Goal: Use online tool/utility: Utilize a website feature to perform a specific function

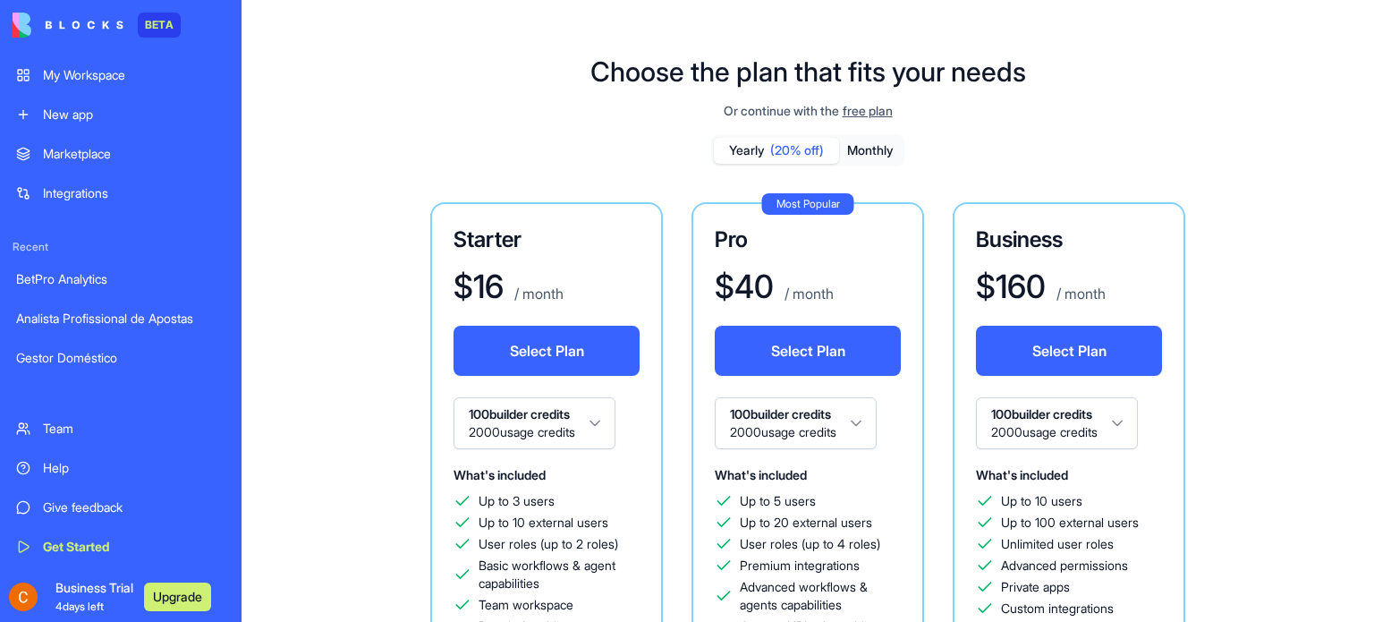
click at [121, 72] on div "My Workspace" at bounding box center [134, 75] width 183 height 18
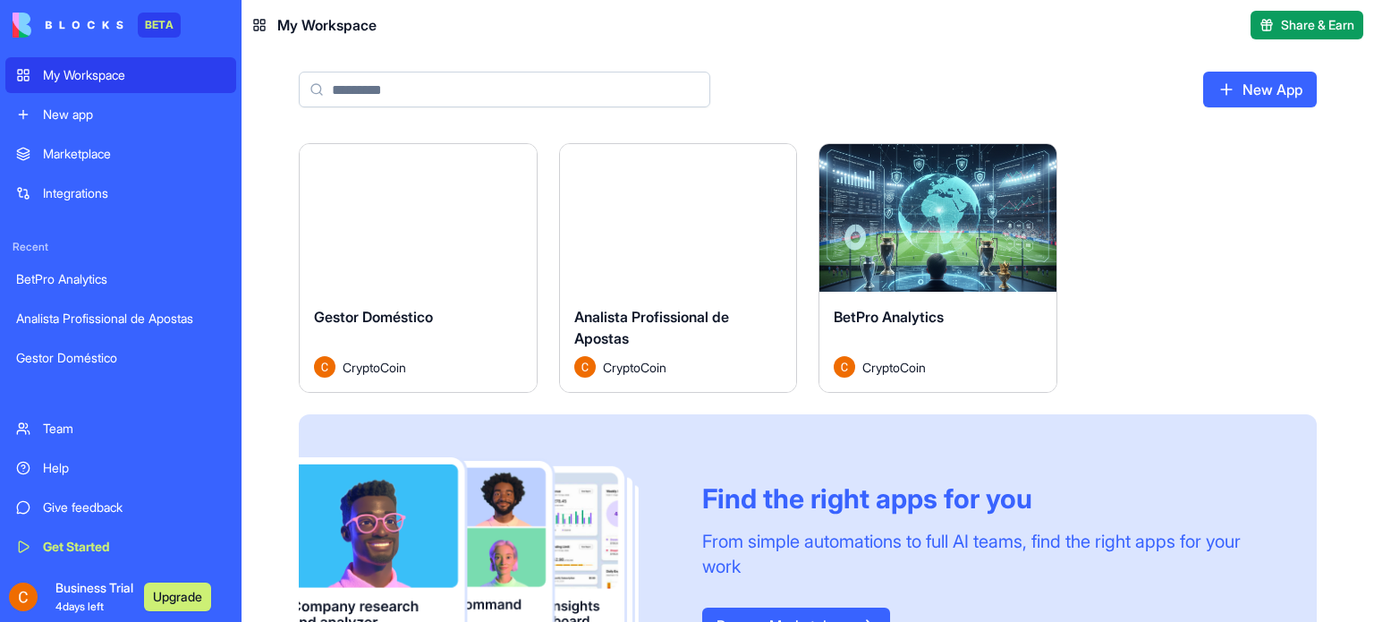
drag, startPoint x: 403, startPoint y: 225, endPoint x: 462, endPoint y: 304, distance: 98.4
click at [403, 225] on button "Launch" at bounding box center [418, 218] width 134 height 36
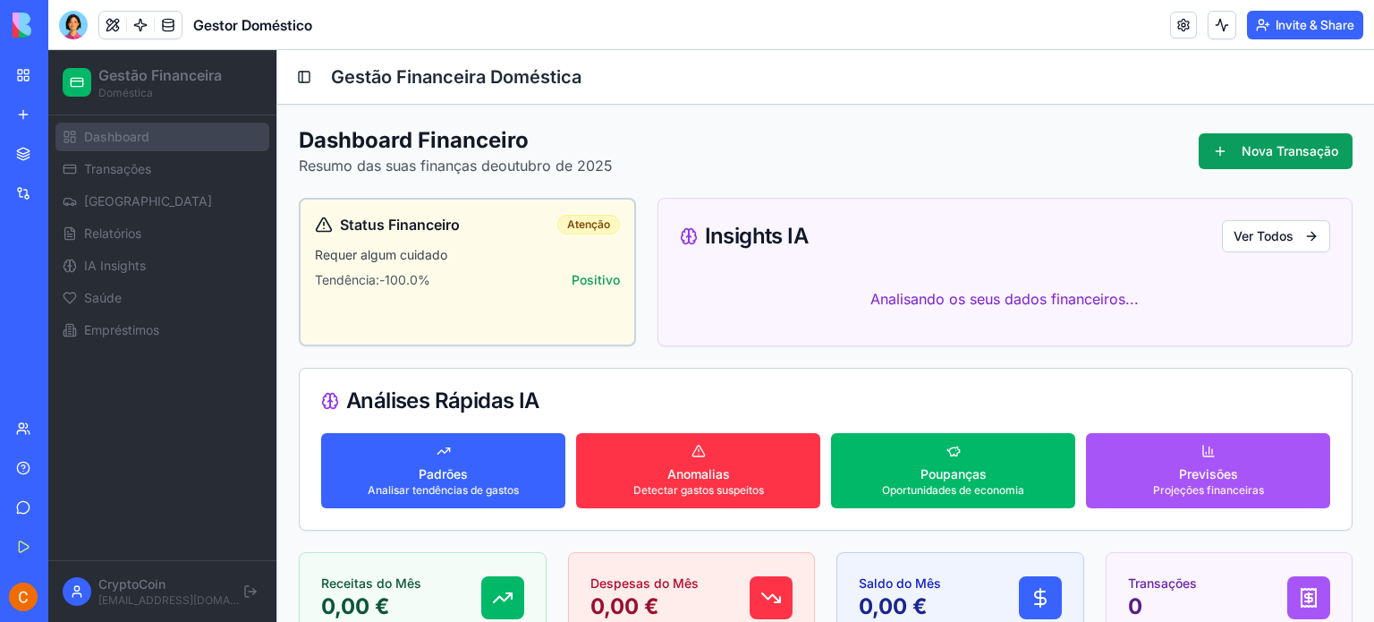
click at [11, 74] on link "My Workspace" at bounding box center [41, 75] width 72 height 36
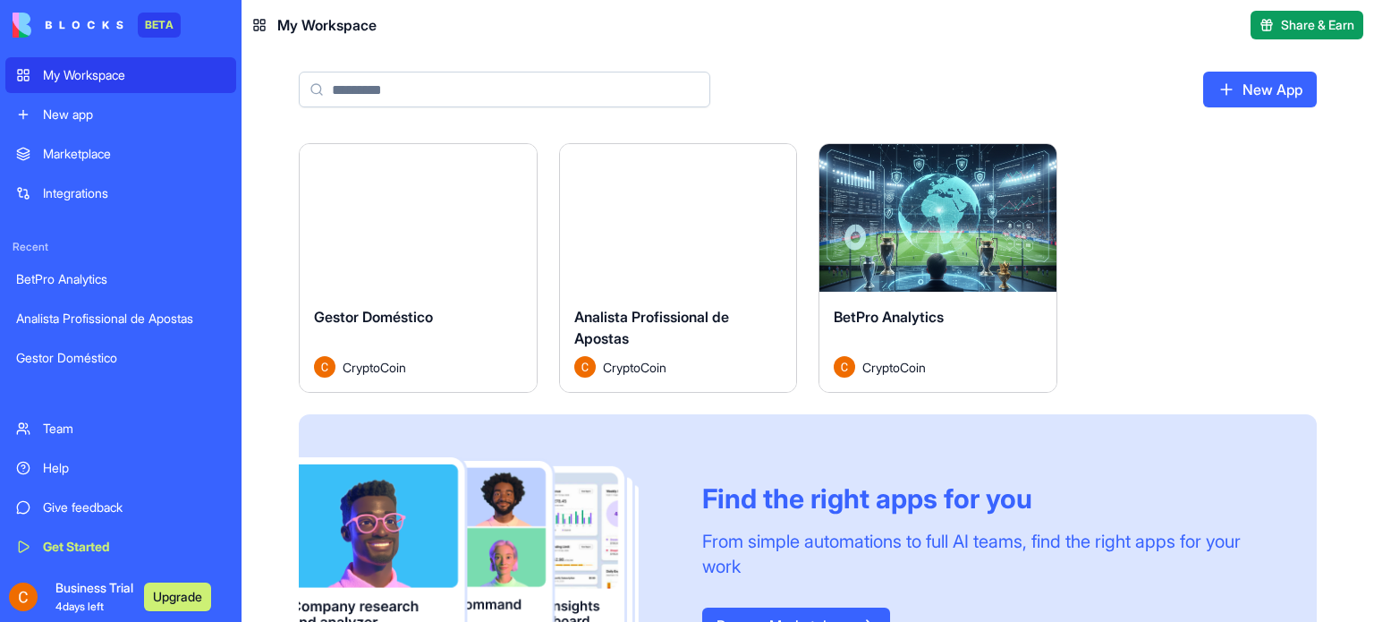
click at [689, 228] on button "Launch" at bounding box center [678, 218] width 134 height 36
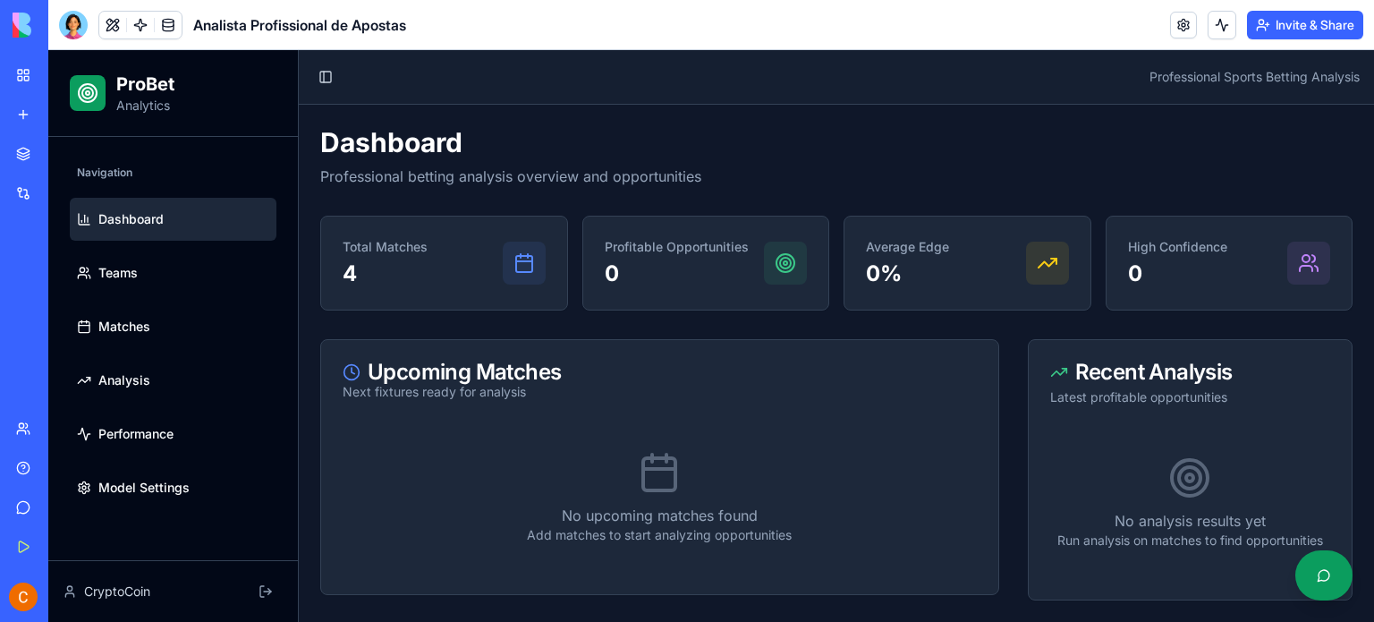
click at [37, 64] on link "My Workspace" at bounding box center [41, 75] width 72 height 36
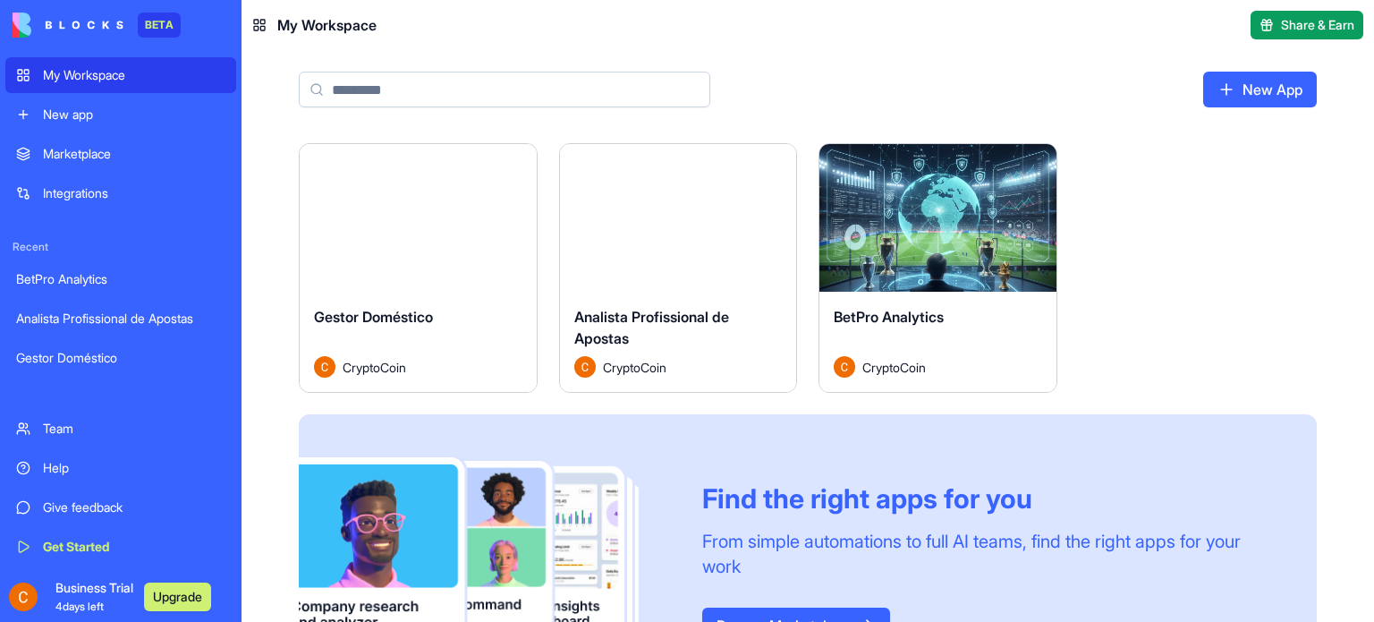
click at [909, 221] on button "Launch" at bounding box center [938, 218] width 134 height 36
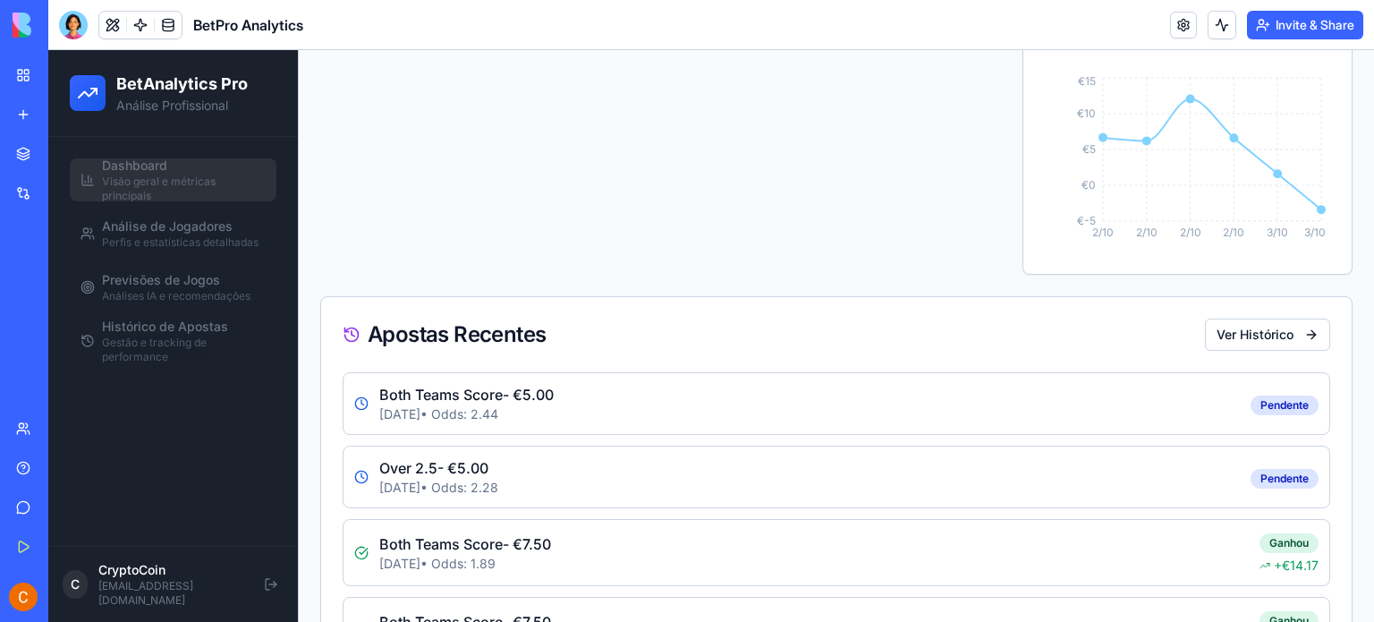
scroll to position [966, 0]
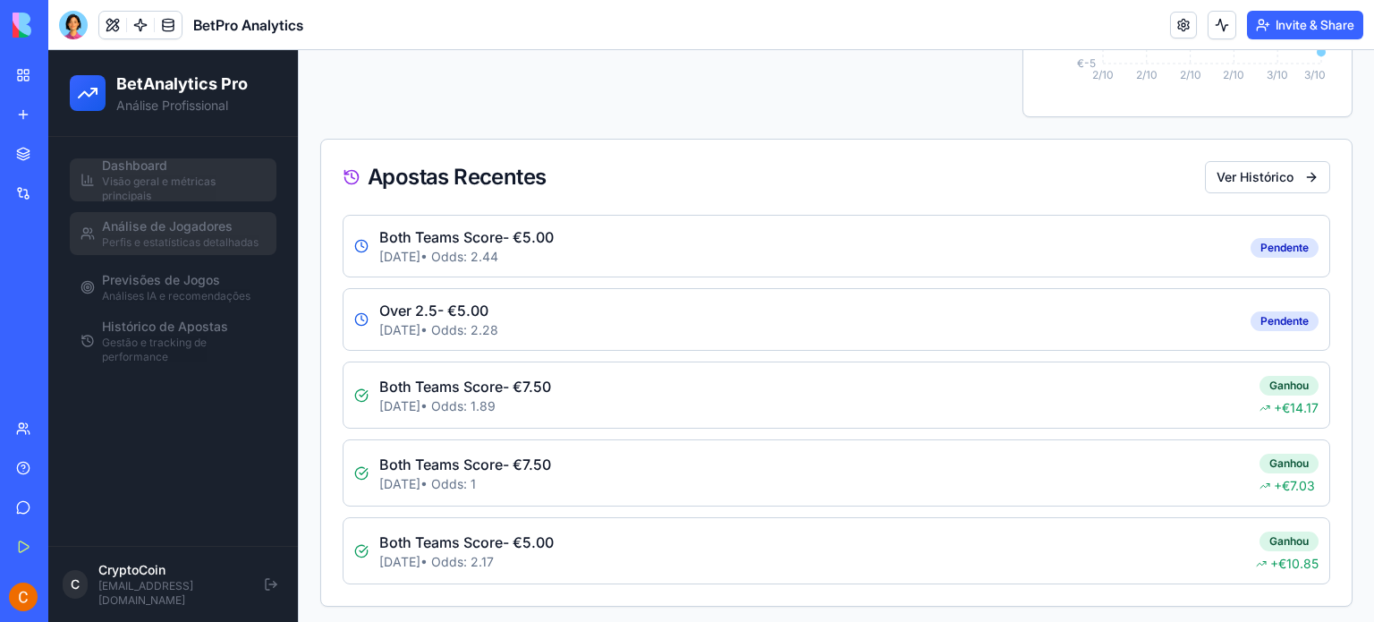
click at [163, 225] on span "Análise de Jogadores" at bounding box center [167, 226] width 131 height 18
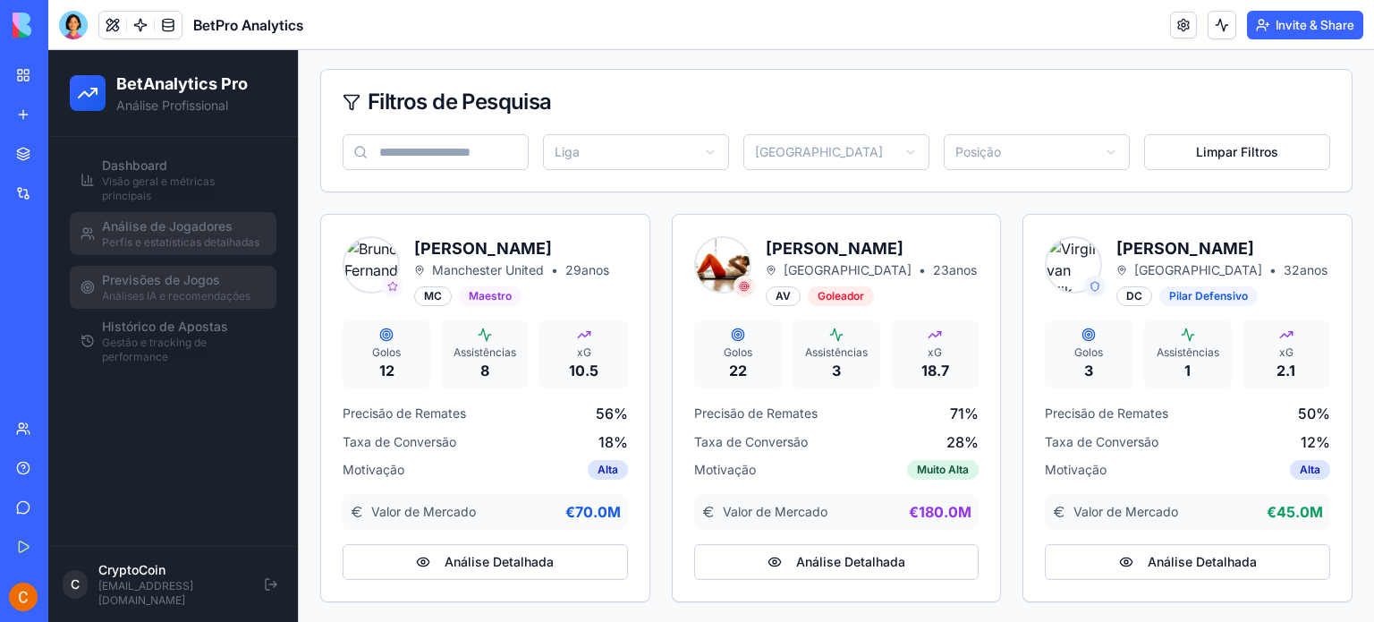
click at [174, 285] on span "Previsões de Jogos" at bounding box center [161, 280] width 118 height 18
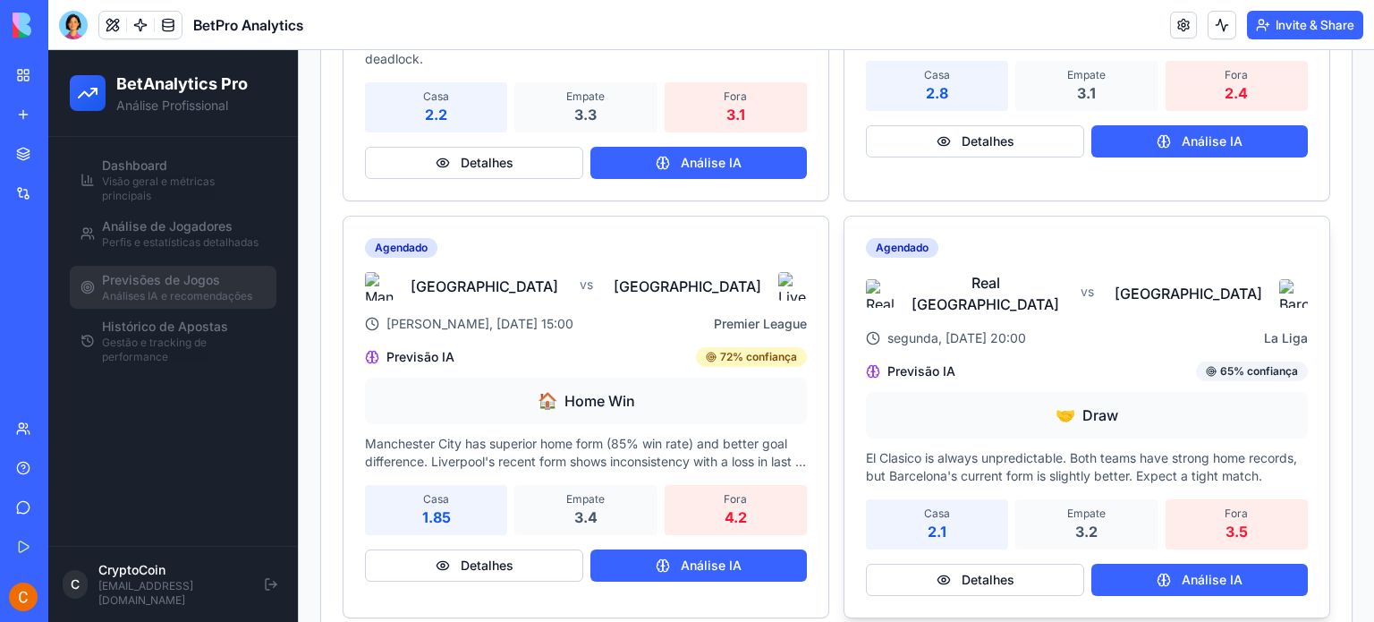
scroll to position [780, 0]
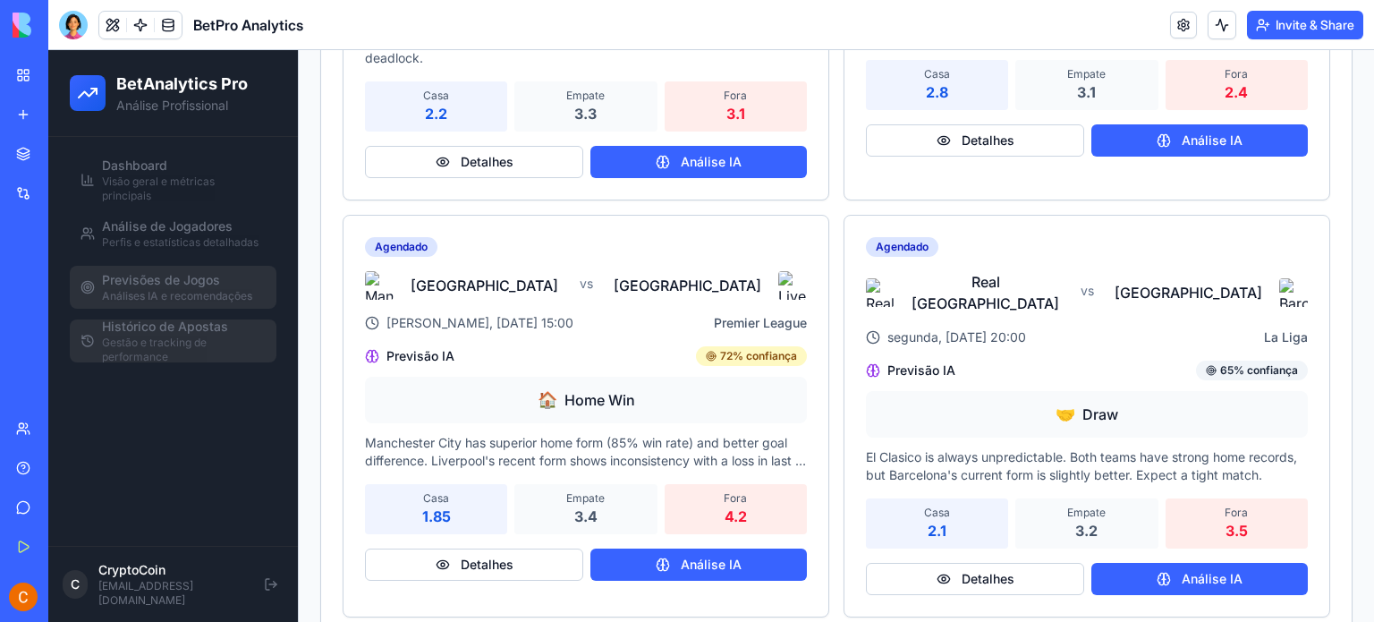
click at [170, 336] on span "Gestão e tracking de performance" at bounding box center [184, 350] width 164 height 29
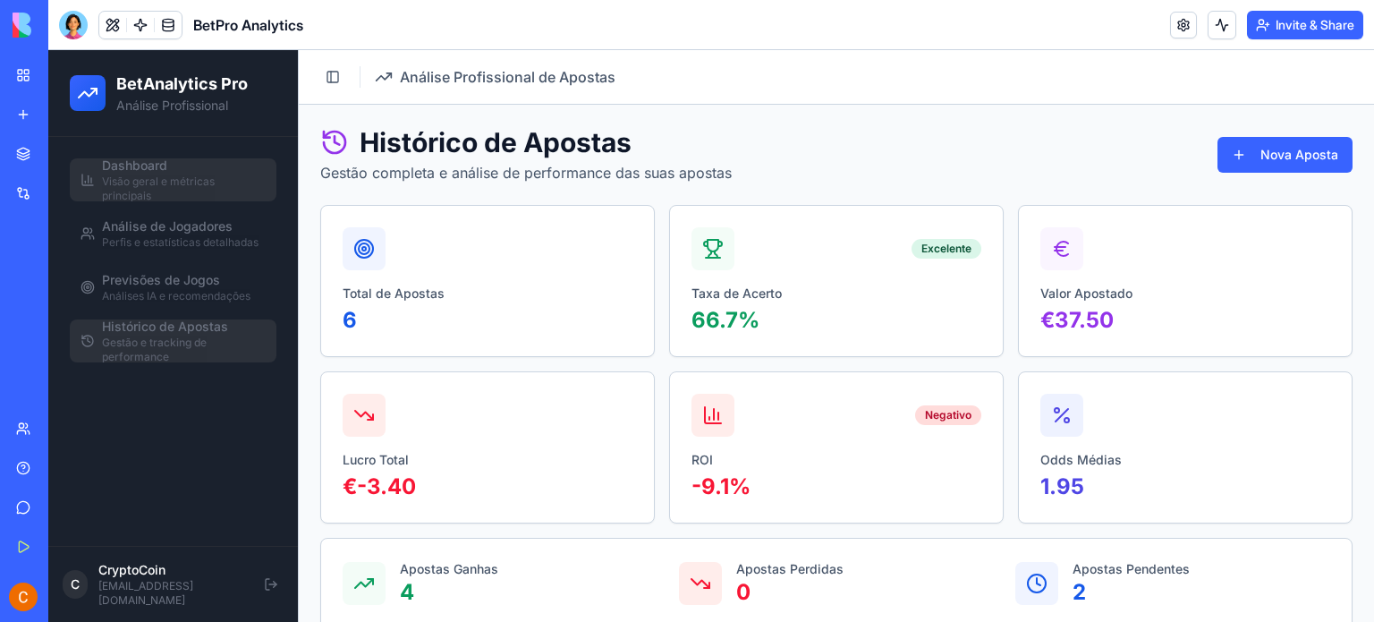
click at [176, 192] on span "Visão geral e métricas principais" at bounding box center [184, 188] width 164 height 29
